Goal: Use online tool/utility: Use online tool/utility

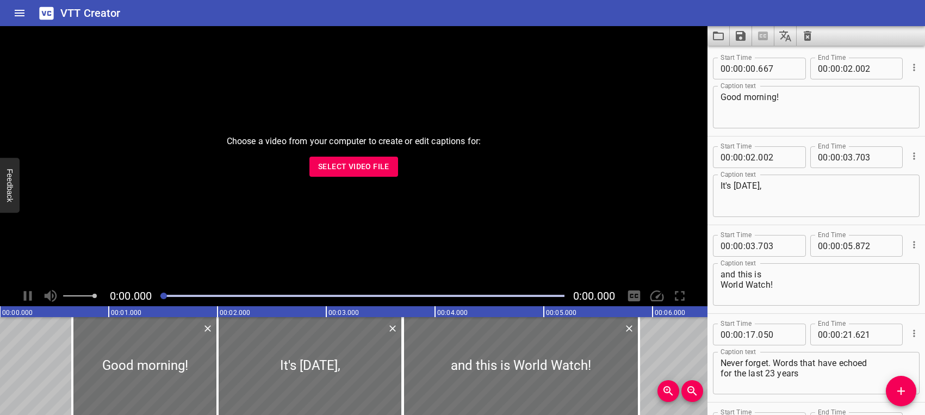
scroll to position [14938, 0]
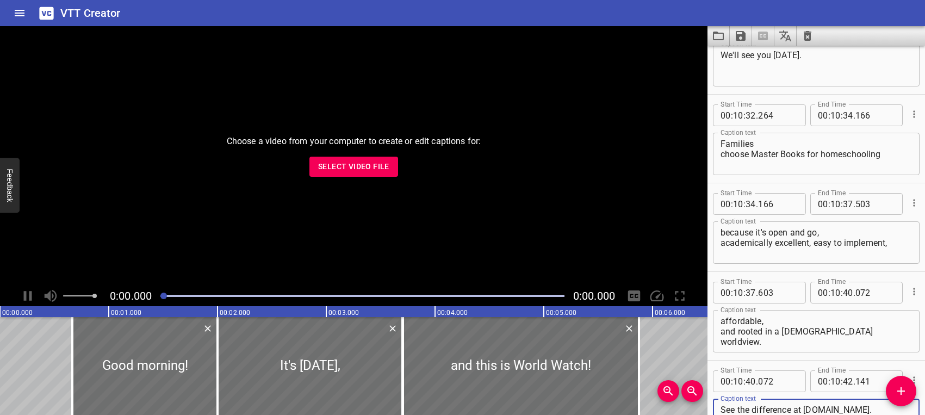
click at [720, 39] on icon "Load captions from file" at bounding box center [718, 35] width 13 height 13
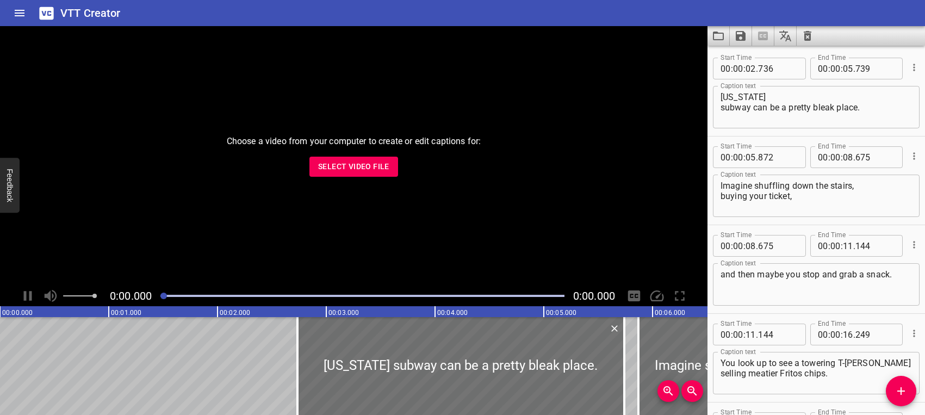
scroll to position [3411, 0]
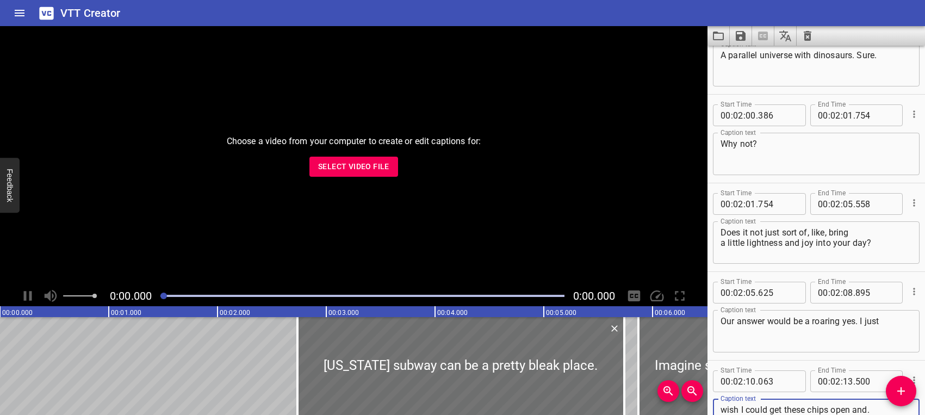
type textarea "wish I could get these chips open and."
click at [738, 35] on icon "Save captions to file" at bounding box center [741, 36] width 10 height 10
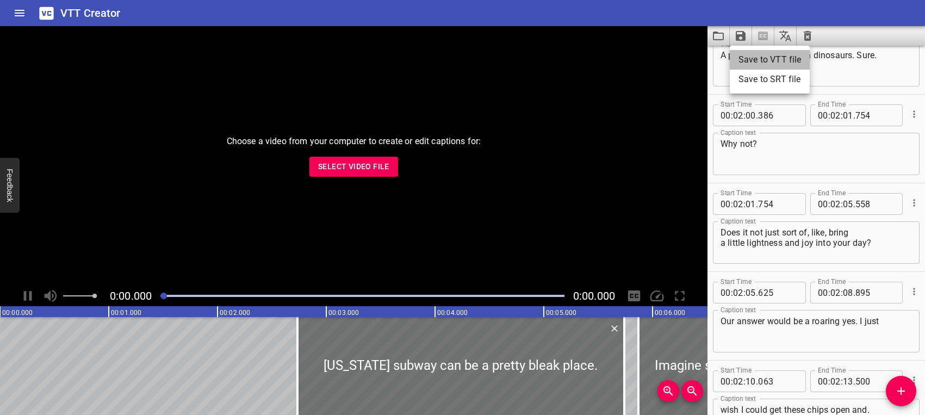
click at [745, 57] on li "Save to VTT file" at bounding box center [770, 60] width 80 height 20
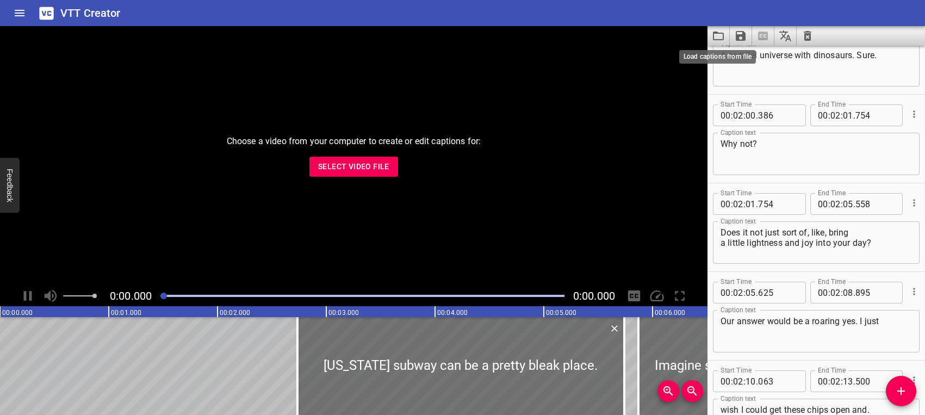
click at [719, 32] on icon "Load captions from file" at bounding box center [718, 35] width 13 height 13
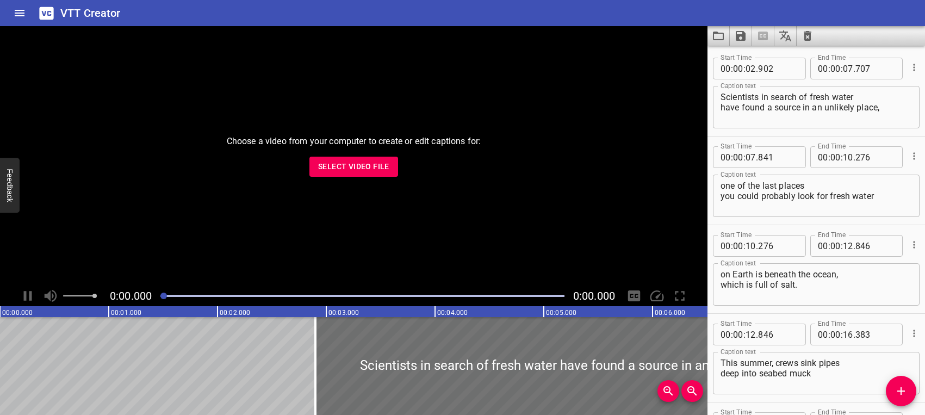
scroll to position [2259, 0]
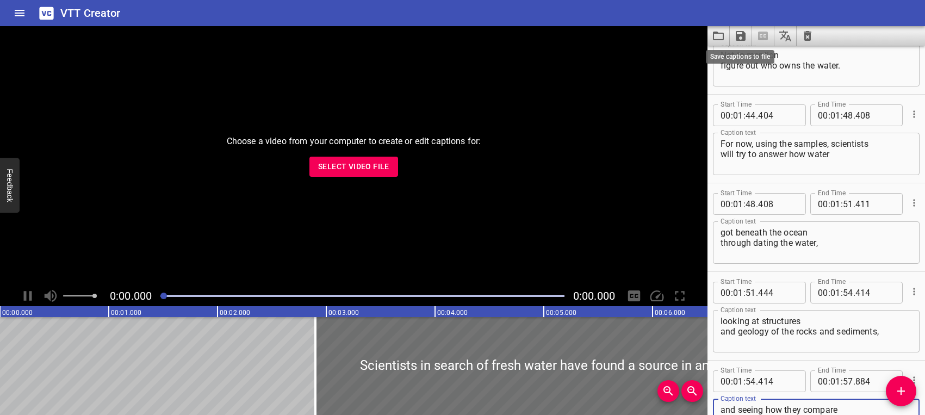
type textarea "and seeing how they compare with the stuff we have up here."
click at [741, 33] on icon "Save captions to file" at bounding box center [740, 35] width 13 height 13
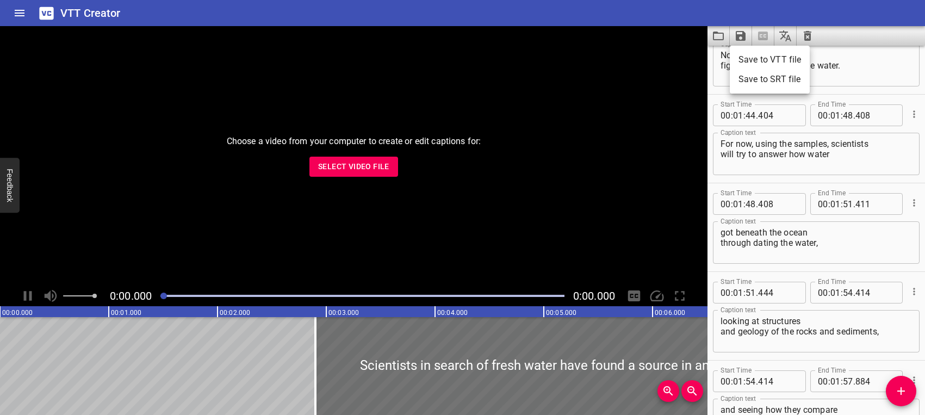
click at [750, 57] on li "Save to VTT file" at bounding box center [770, 60] width 80 height 20
click at [717, 33] on icon "Load captions from file" at bounding box center [718, 36] width 11 height 9
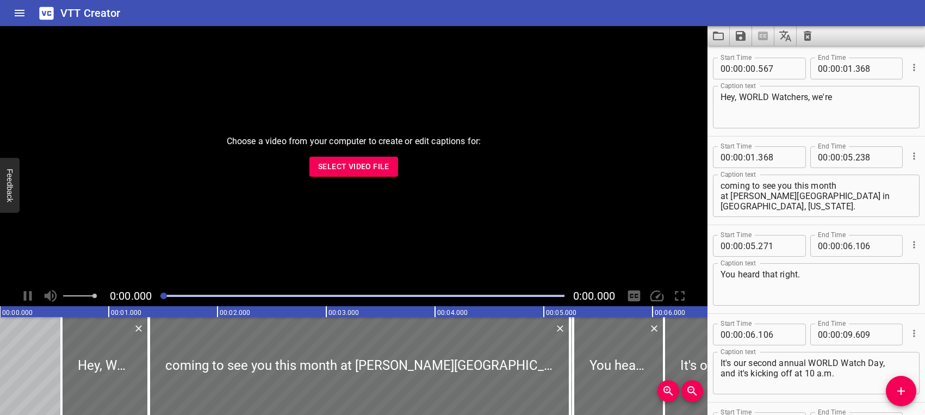
scroll to position [16179, 0]
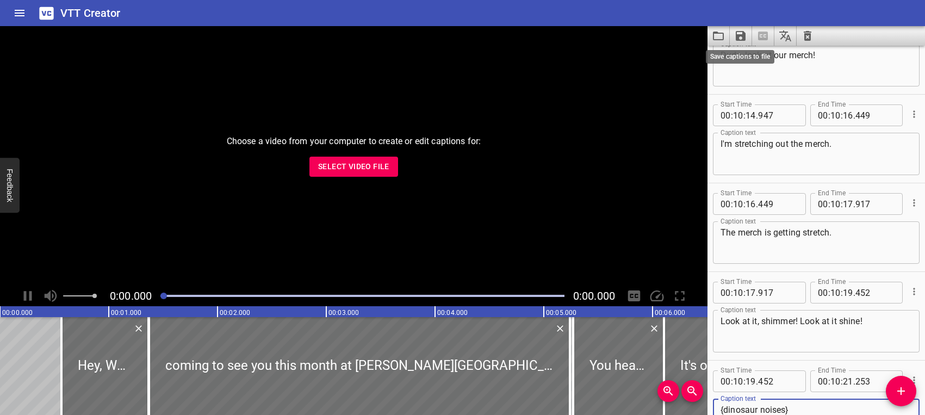
type textarea "{dinosaur noises}"
click at [742, 35] on icon "Save captions to file" at bounding box center [741, 36] width 10 height 10
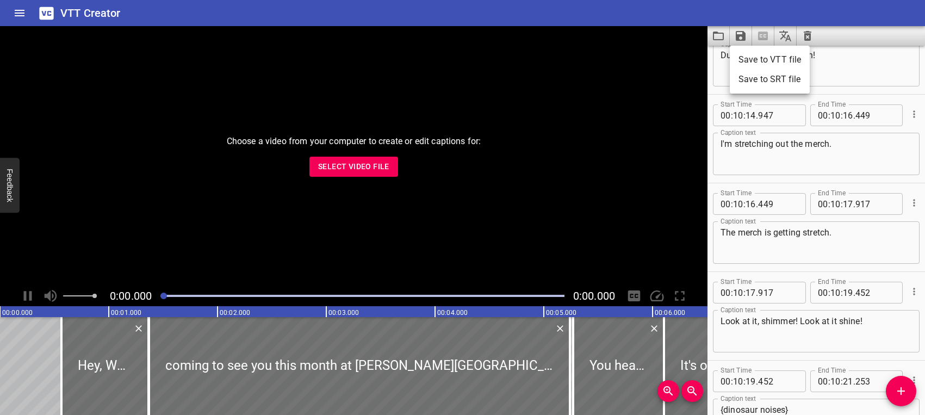
click at [744, 58] on li "Save to VTT file" at bounding box center [770, 60] width 80 height 20
